Goal: Information Seeking & Learning: Learn about a topic

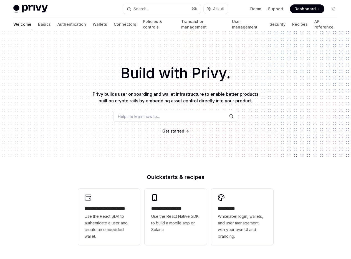
click at [171, 131] on span "Get started" at bounding box center [173, 131] width 22 height 5
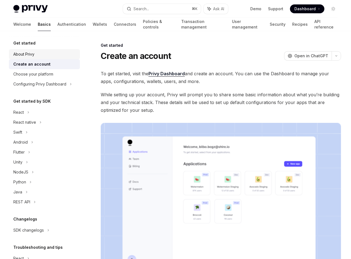
click at [49, 54] on div "About Privy" at bounding box center [44, 54] width 63 height 7
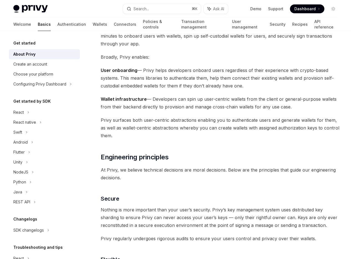
scroll to position [47, 0]
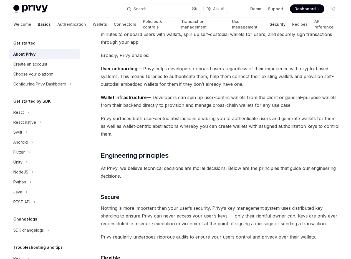
click at [269, 26] on link "Security" at bounding box center [277, 24] width 16 height 13
type textarea "*"
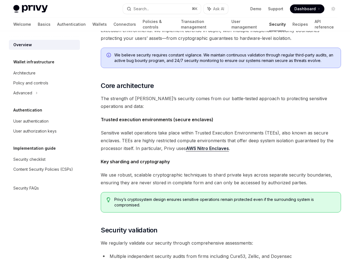
scroll to position [119, 0]
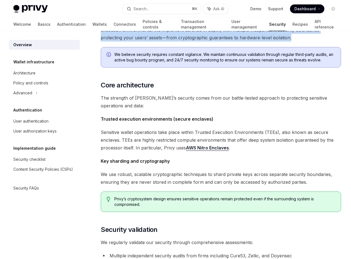
drag, startPoint x: 165, startPoint y: 91, endPoint x: 95, endPoint y: 38, distance: 87.7
click at [95, 38] on div "Security OpenAI Open in ChatGPT OpenAI Open in ChatGPT The security of your use…" at bounding box center [169, 198] width 346 height 551
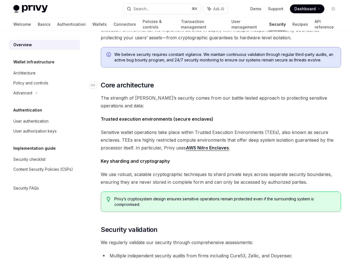
click at [189, 90] on h2 "​ Core architecture" at bounding box center [221, 85] width 240 height 9
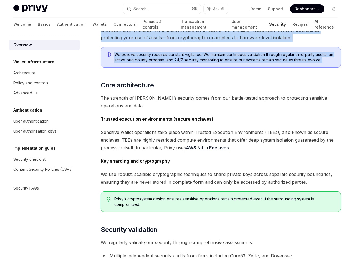
drag, startPoint x: 203, startPoint y: 132, endPoint x: 101, endPoint y: 41, distance: 136.7
click at [101, 41] on div "The security of your users’ data and digital assets is our top priority at Priv…" at bounding box center [221, 167] width 240 height 450
copy div "At [GEOGRAPHIC_DATA], we’ve built our security foundation on unwavering princip…"
